Goal: Find contact information: Find contact information

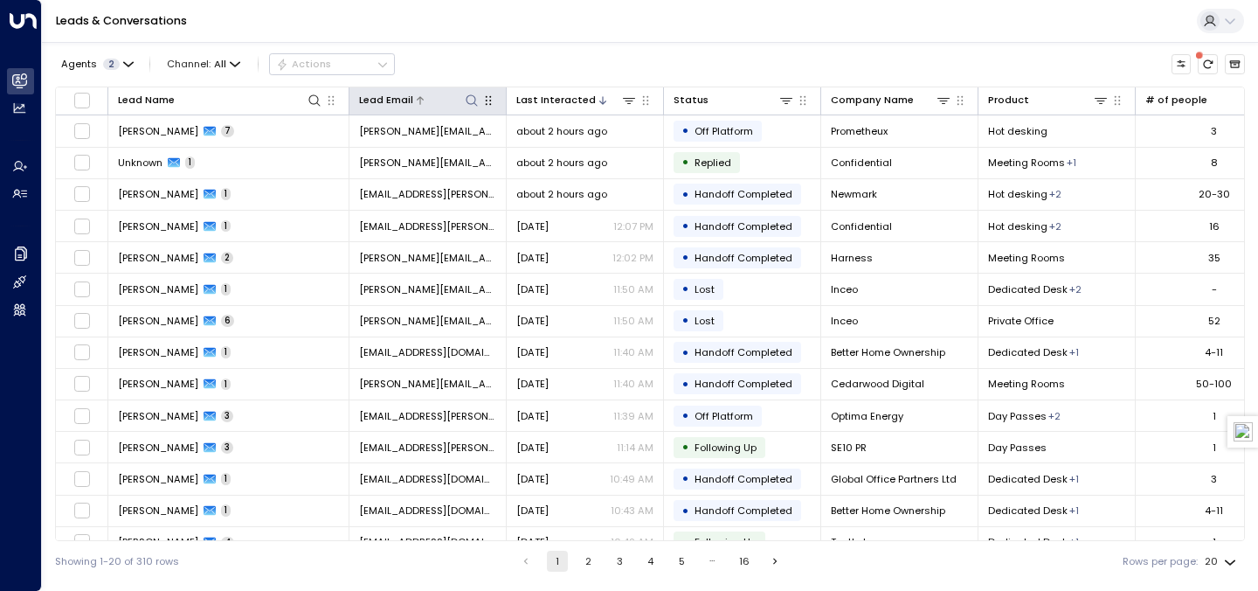
click at [473, 102] on icon at bounding box center [471, 99] width 11 height 11
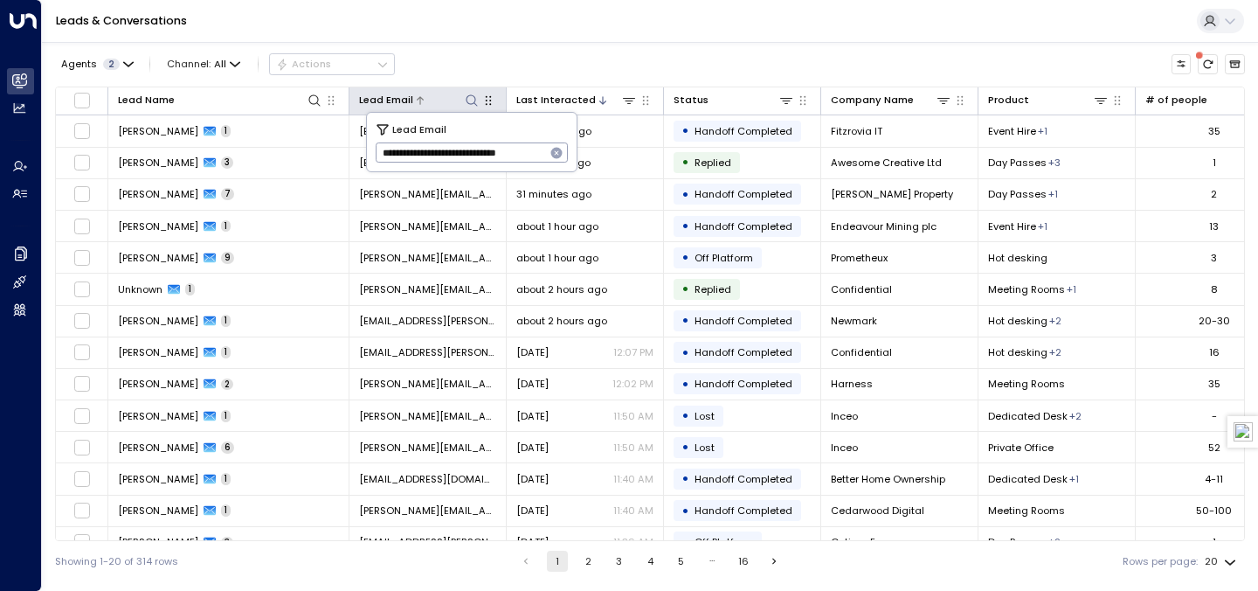
type input "**********"
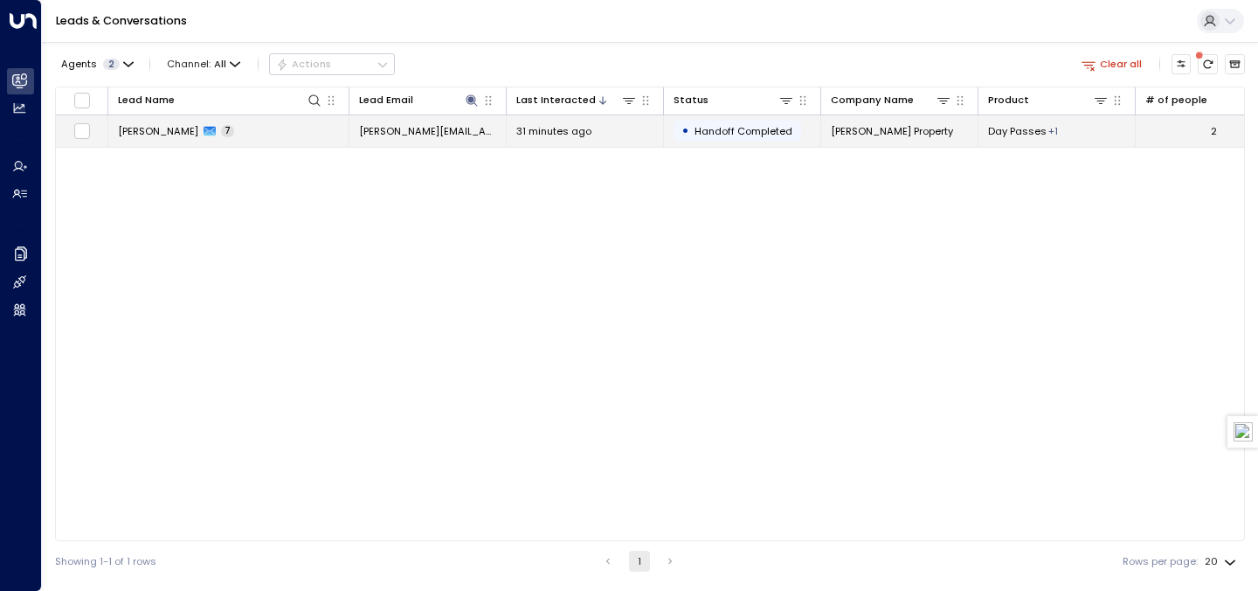
click at [310, 124] on td "[PERSON_NAME] 7" at bounding box center [228, 130] width 241 height 31
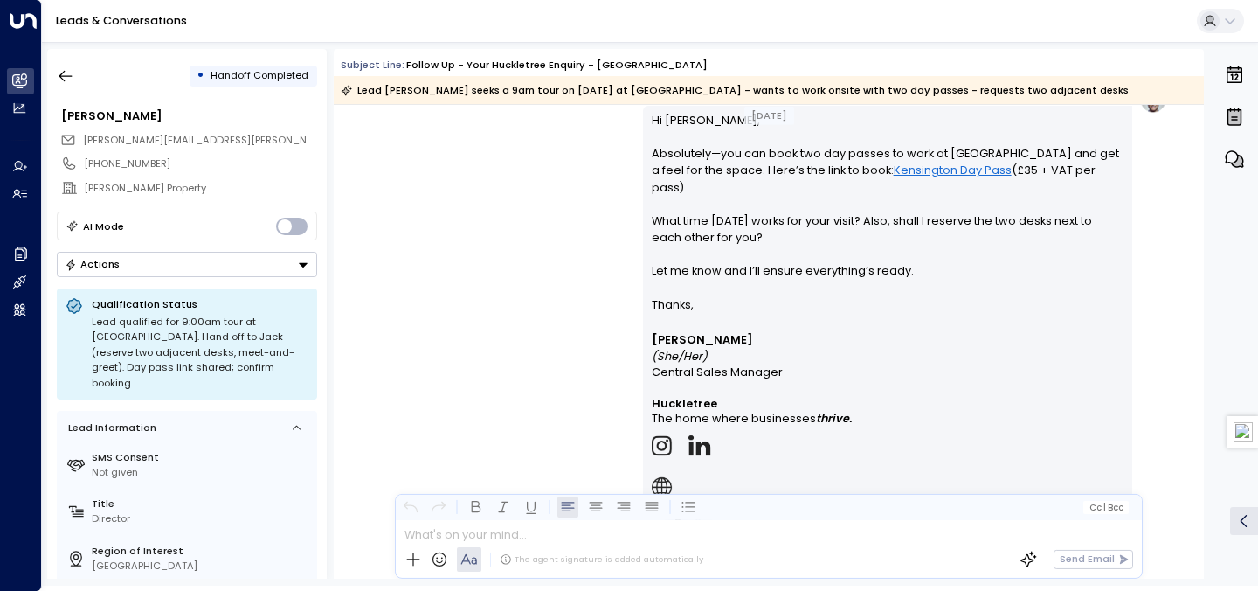
scroll to position [2166, 0]
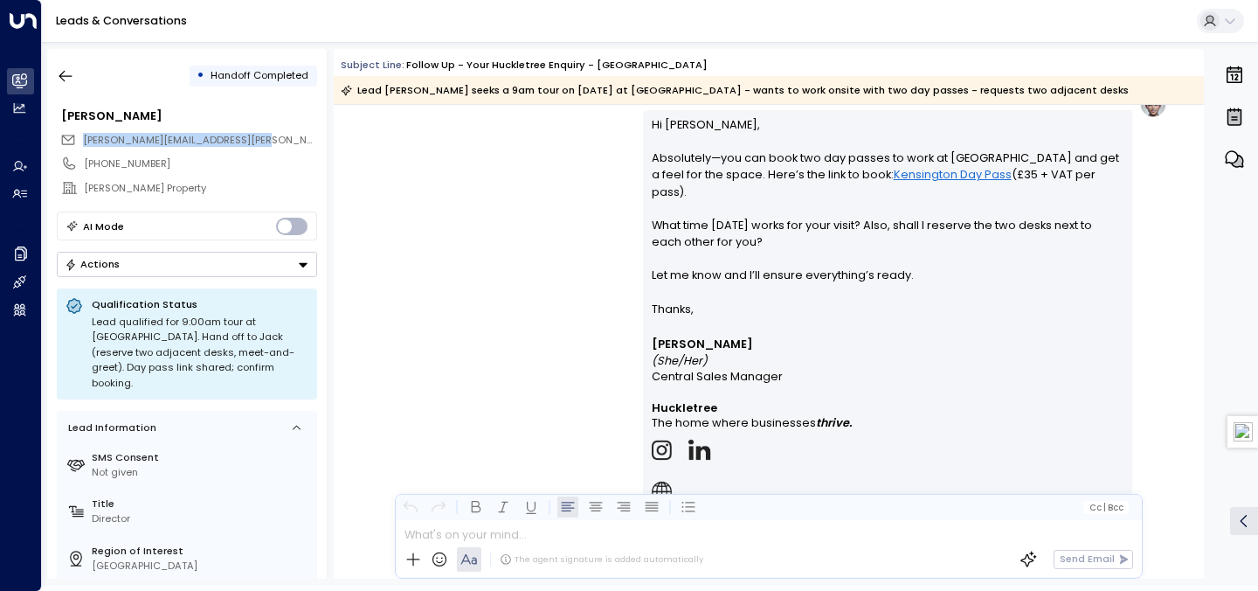
drag, startPoint x: 243, startPoint y: 135, endPoint x: 85, endPoint y: 138, distance: 158.2
click at [85, 138] on div "[PERSON_NAME][EMAIL_ADDRESS][PERSON_NAME][DOMAIN_NAME]" at bounding box center [188, 139] width 257 height 23
copy span "[PERSON_NAME][EMAIL_ADDRESS][PERSON_NAME][DOMAIN_NAME]"
